Goal: Transaction & Acquisition: Subscribe to service/newsletter

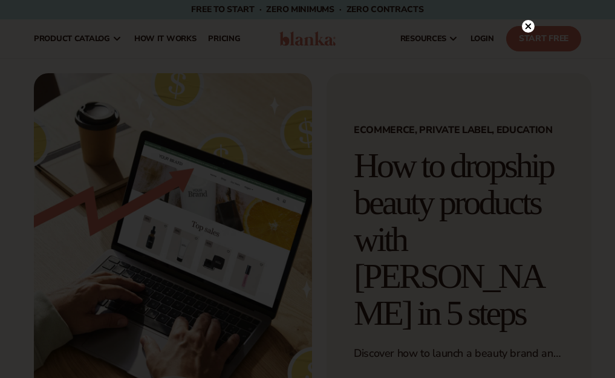
click at [526, 29] on icon at bounding box center [528, 27] width 6 height 6
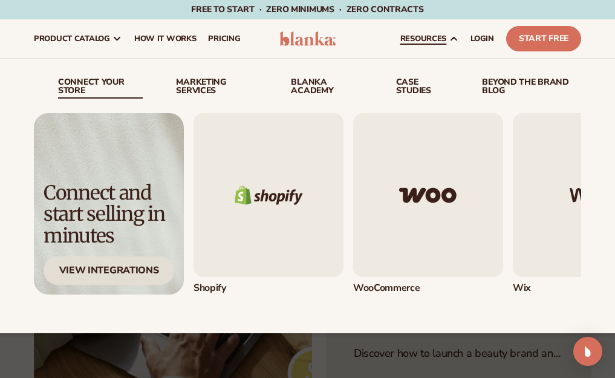
click at [105, 269] on div "View Integrations" at bounding box center [109, 271] width 131 height 28
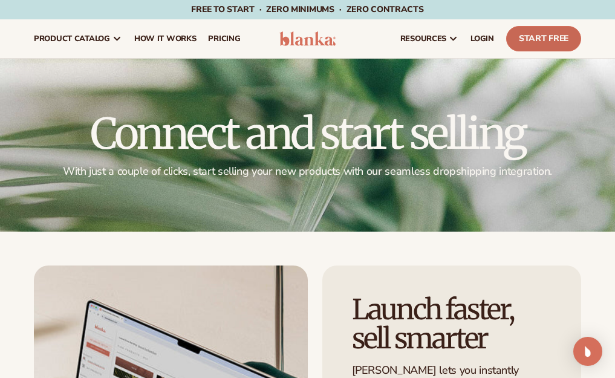
click at [535, 41] on link "Start Free" at bounding box center [543, 38] width 75 height 25
